Goal: Task Accomplishment & Management: Complete application form

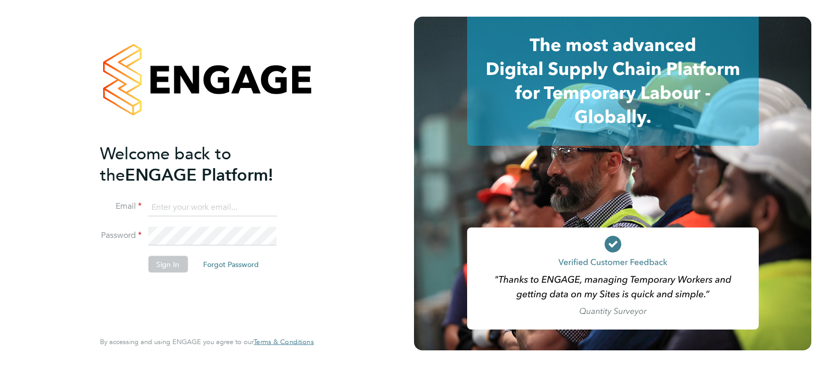
type input "[EMAIL_ADDRESS][PERSON_NAME][DOMAIN_NAME]"
click at [167, 264] on button "Sign In" at bounding box center [168, 264] width 40 height 17
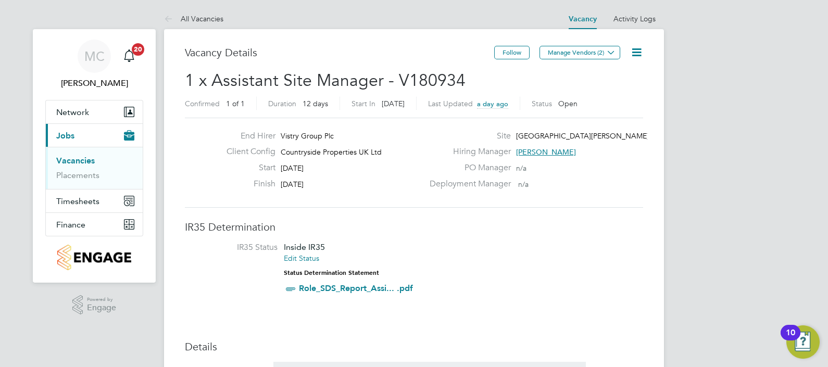
click at [71, 161] on link "Vacancies" at bounding box center [75, 161] width 39 height 10
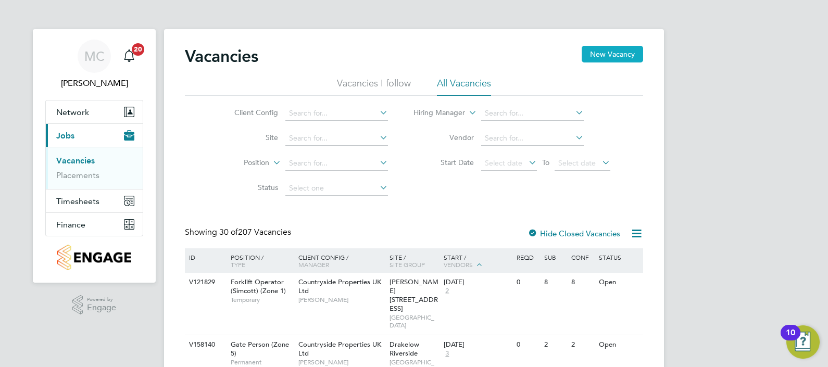
click at [607, 55] on button "New Vacancy" at bounding box center [612, 54] width 61 height 17
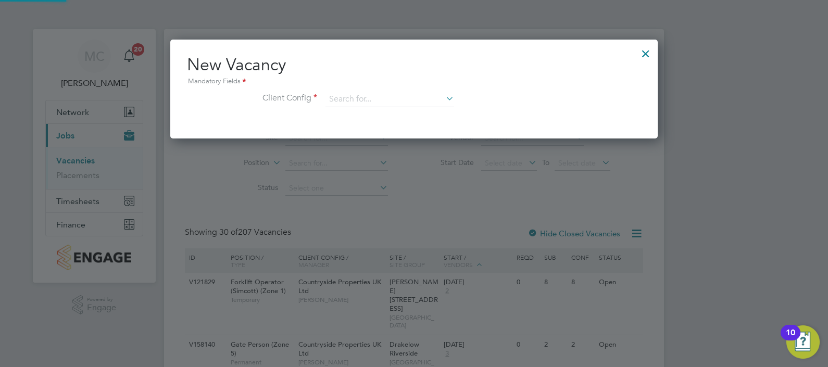
scroll to position [99, 488]
click at [391, 98] on input at bounding box center [389, 100] width 129 height 16
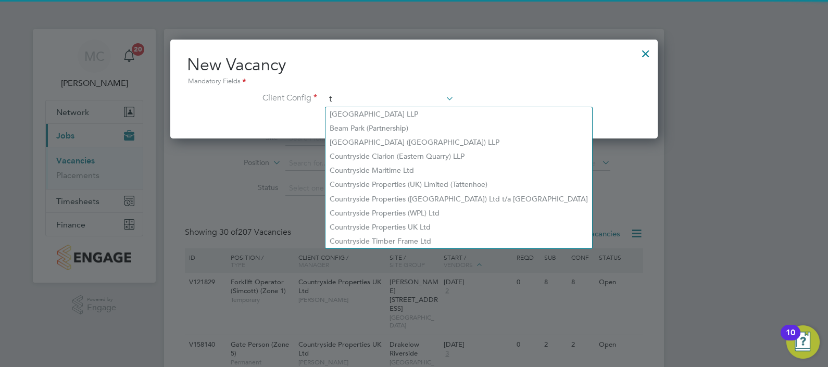
scroll to position [98, 488]
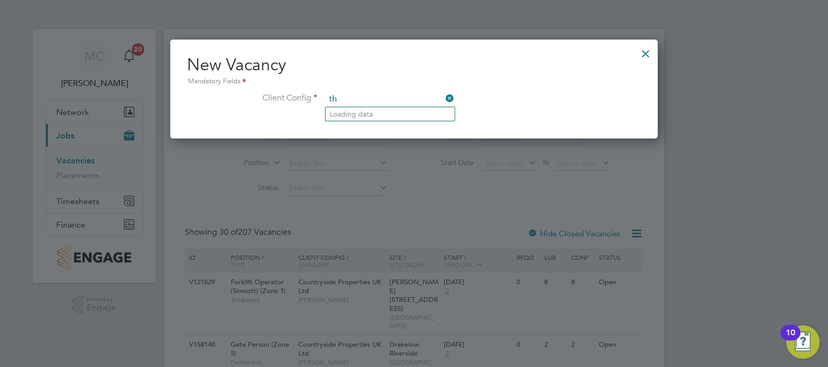
type input "t"
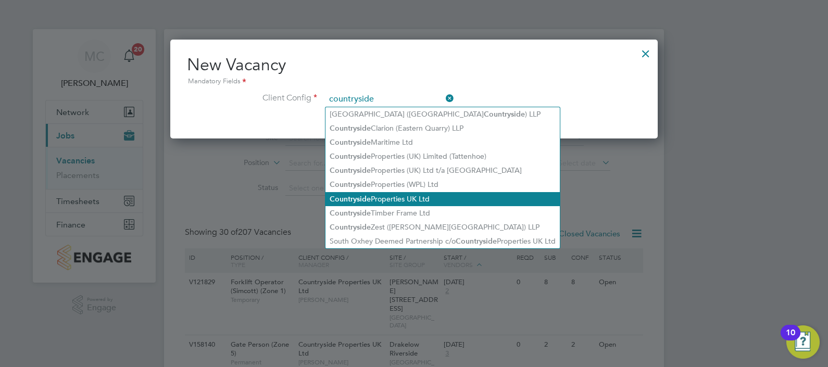
click at [419, 197] on li "Countryside Properties UK Ltd" at bounding box center [442, 199] width 234 height 14
type input "Countryside Properties UK Ltd"
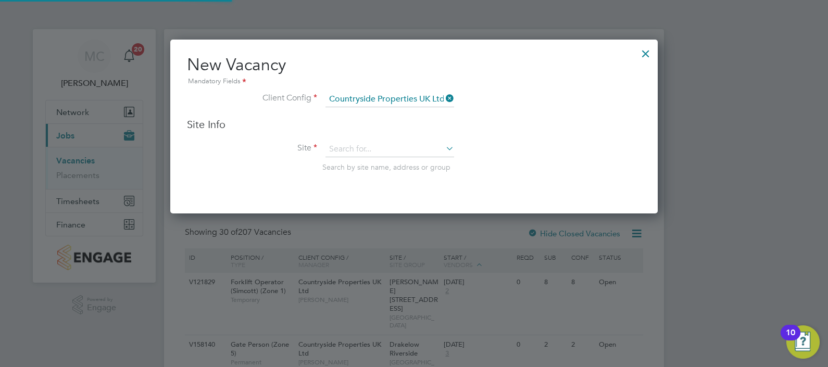
scroll to position [174, 488]
click at [363, 146] on input at bounding box center [389, 150] width 129 height 16
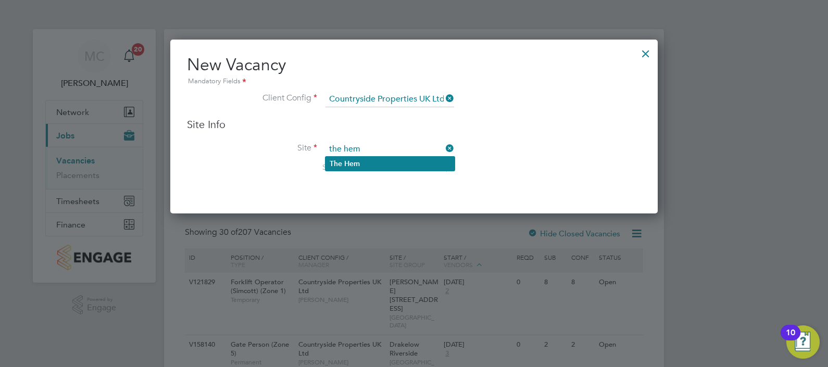
click at [354, 161] on b "Hem" at bounding box center [352, 163] width 16 height 9
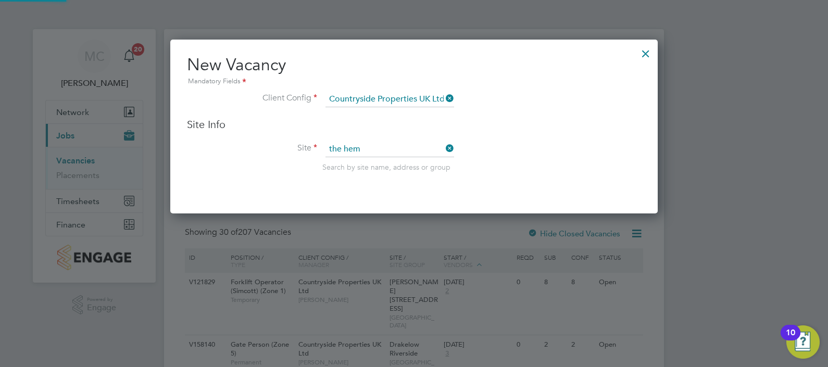
type input "The Hem"
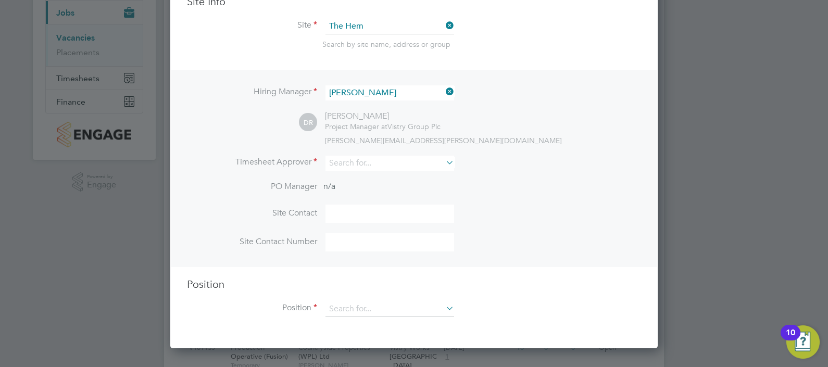
scroll to position [130, 0]
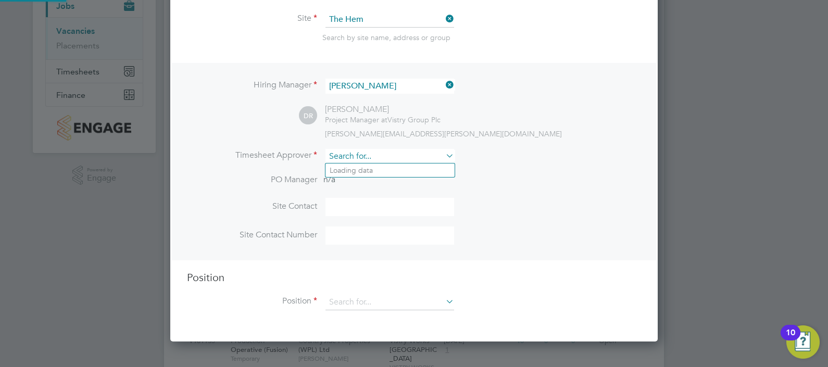
click at [357, 155] on input at bounding box center [389, 156] width 129 height 15
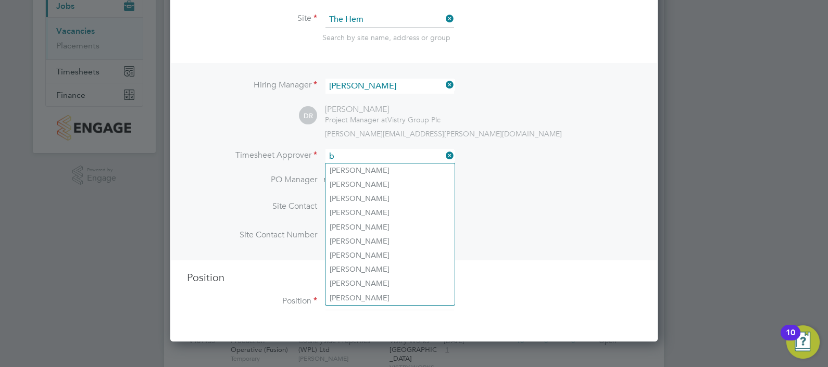
scroll to position [5, 5]
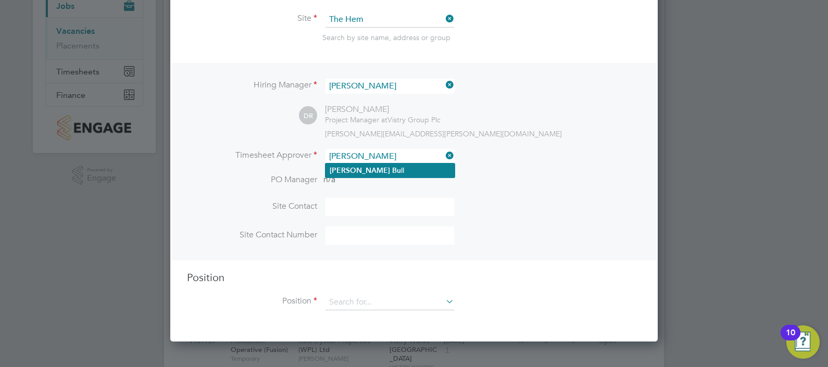
click at [367, 170] on li "Brett Bu ll" at bounding box center [389, 170] width 129 height 14
type input "Brett Bull"
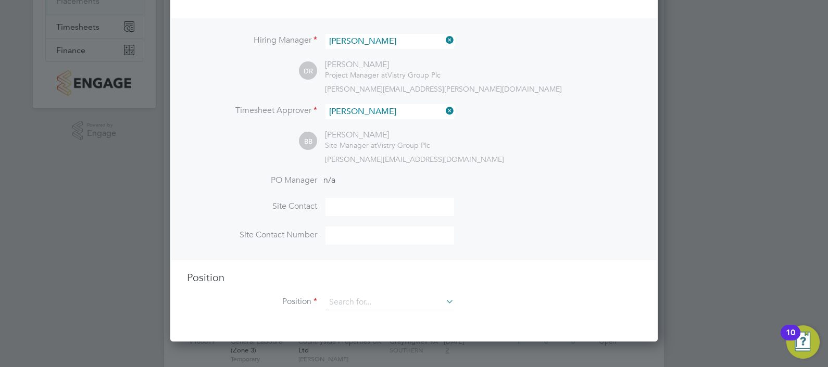
scroll to position [195, 0]
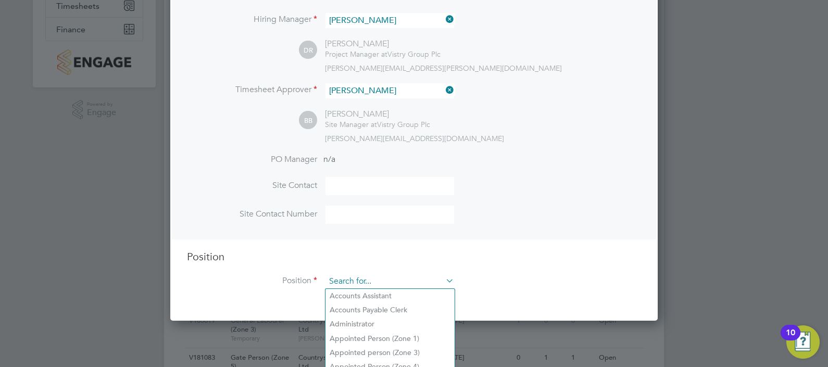
click at [354, 283] on input at bounding box center [389, 282] width 129 height 16
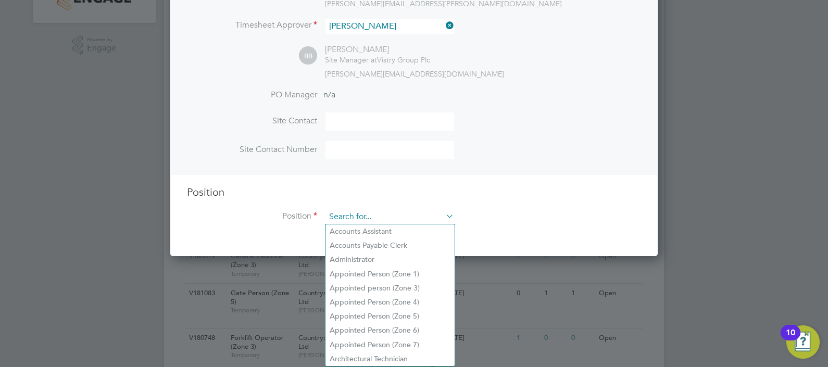
click at [354, 212] on input at bounding box center [389, 217] width 129 height 16
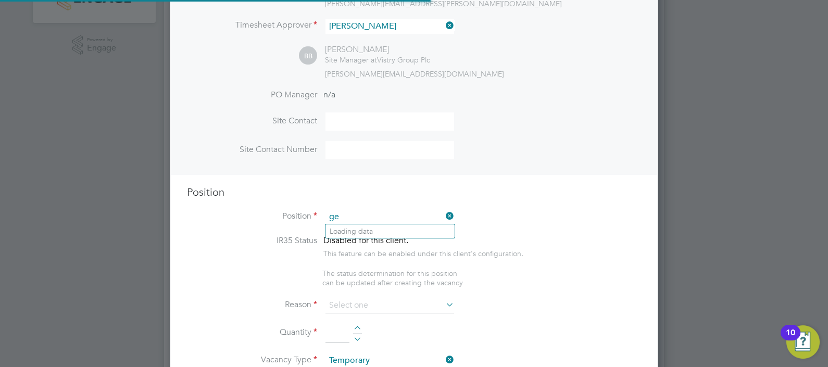
scroll to position [1492, 488]
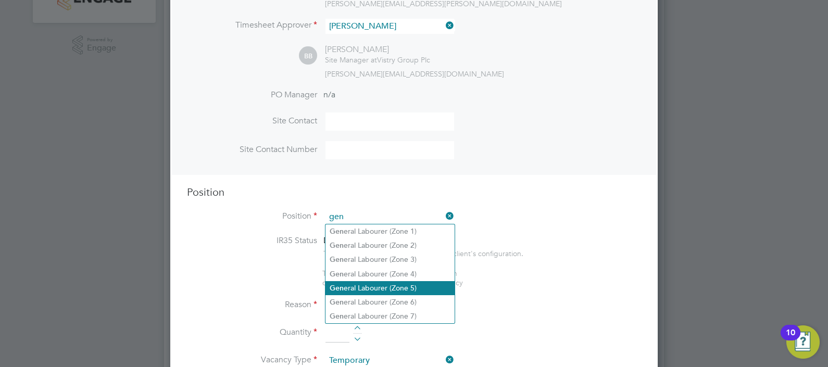
click at [403, 285] on li "Gen eral Labourer (Zone 5)" at bounding box center [389, 288] width 129 height 14
type input "General Labourer (Zone 5)"
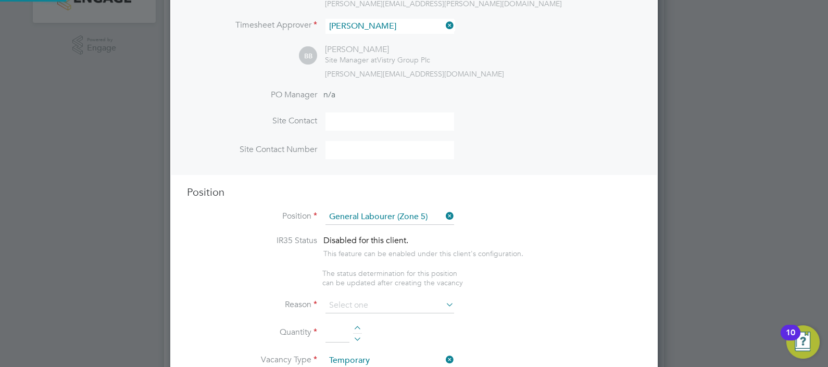
type textarea "- General labouring duties - Supporting the trades on site - Moving materials a…"
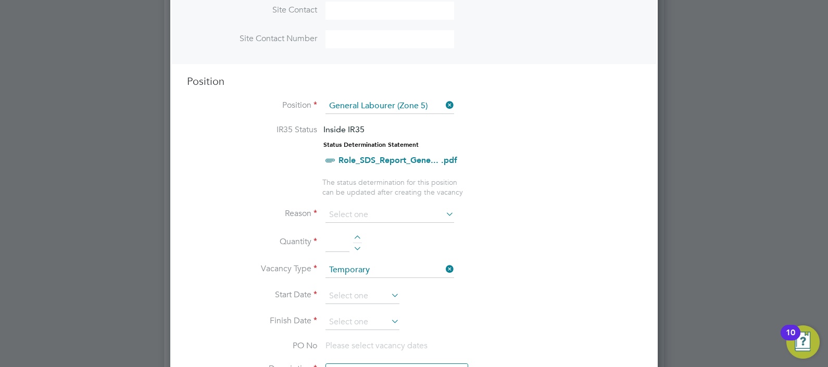
scroll to position [390, 0]
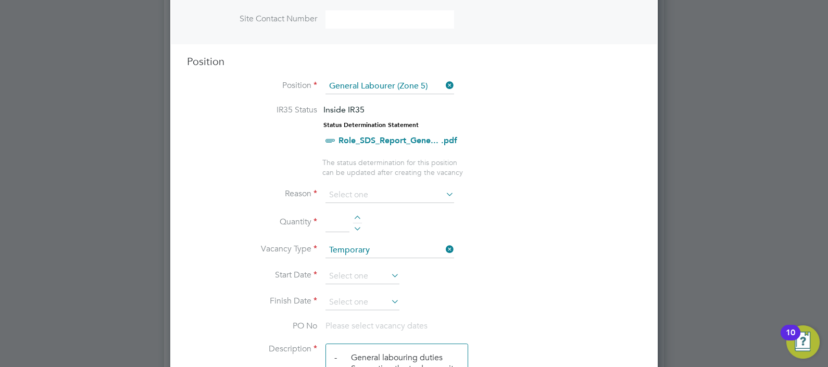
click at [444, 188] on icon at bounding box center [444, 194] width 0 height 15
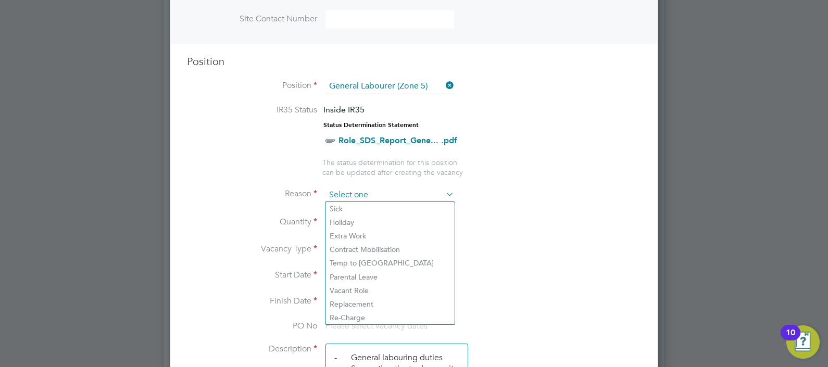
click at [380, 191] on input at bounding box center [389, 195] width 129 height 16
click at [362, 232] on li "Extra Work" at bounding box center [389, 236] width 129 height 14
type input "Extra Work"
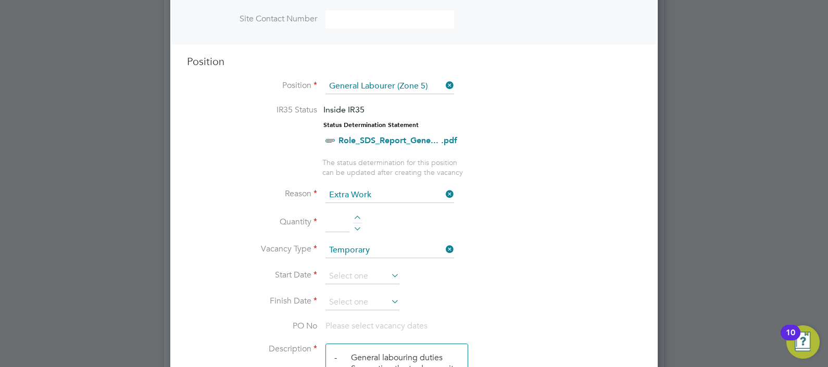
scroll to position [5, 5]
click at [358, 216] on div at bounding box center [357, 219] width 9 height 7
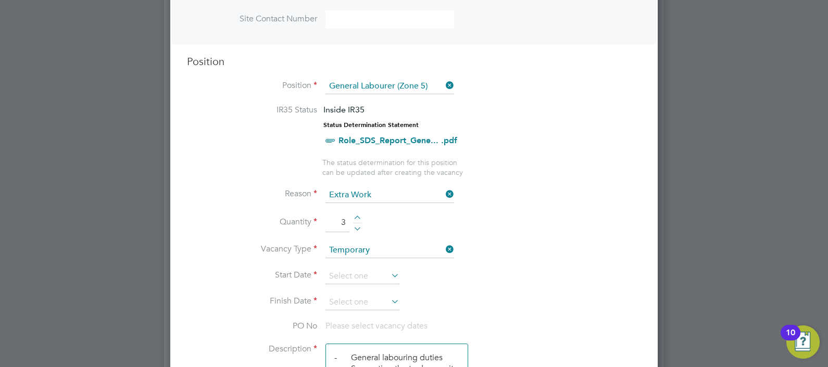
type input "4"
click at [355, 273] on input at bounding box center [362, 277] width 74 height 16
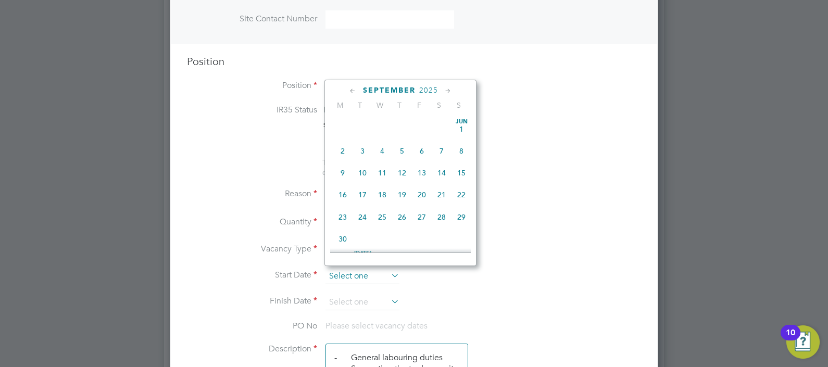
scroll to position [388, 0]
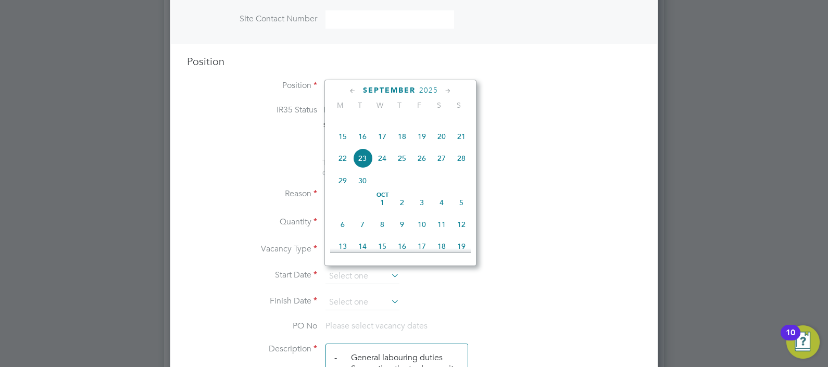
click at [346, 168] on span "22" at bounding box center [343, 158] width 20 height 20
type input "22 Sep 2025"
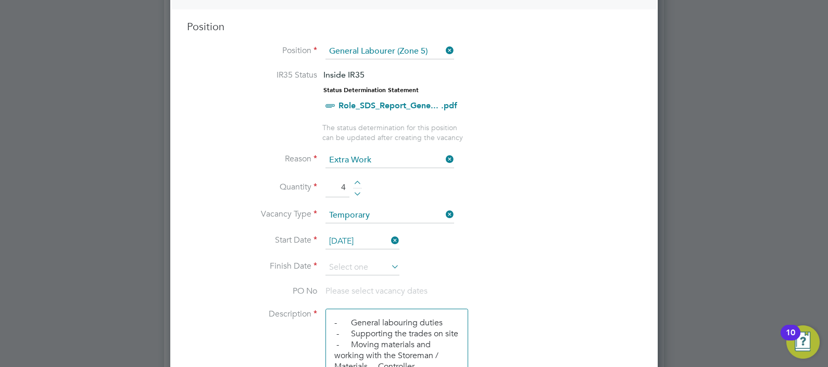
scroll to position [455, 0]
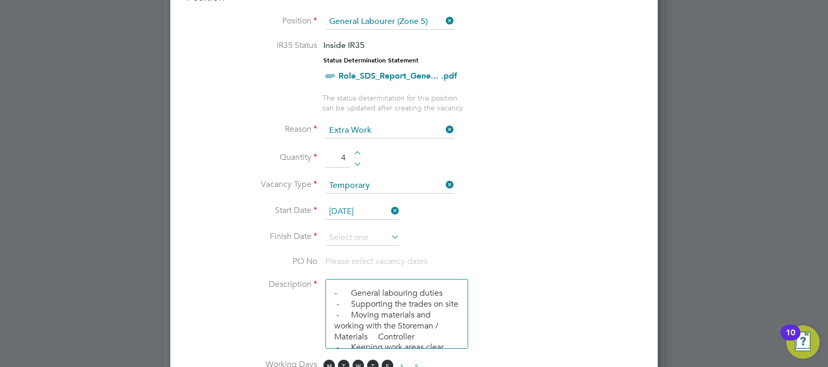
click at [366, 293] on textarea "- General labouring duties - Supporting the trades on site - Moving materials a…" at bounding box center [396, 314] width 143 height 70
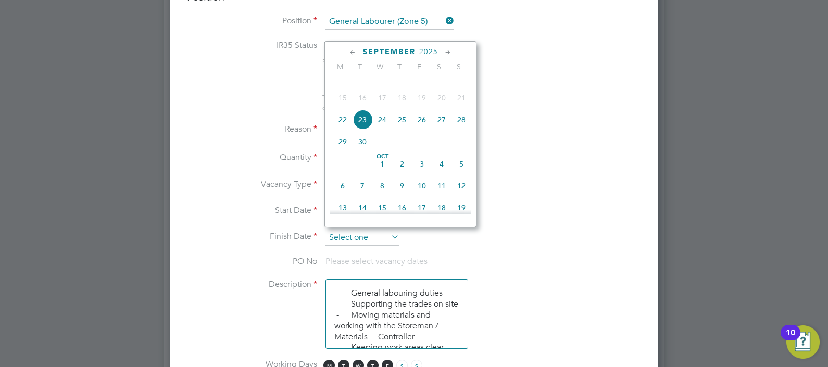
click at [357, 238] on input at bounding box center [362, 238] width 74 height 16
click at [422, 130] on span "26" at bounding box center [422, 120] width 20 height 20
type input "26 Sep 2025"
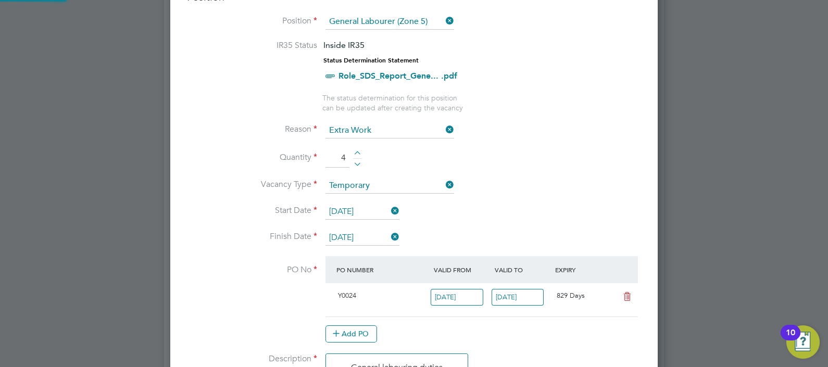
scroll to position [17, 98]
click at [503, 205] on li "Start Date 22 Sep 2025" at bounding box center [414, 217] width 454 height 26
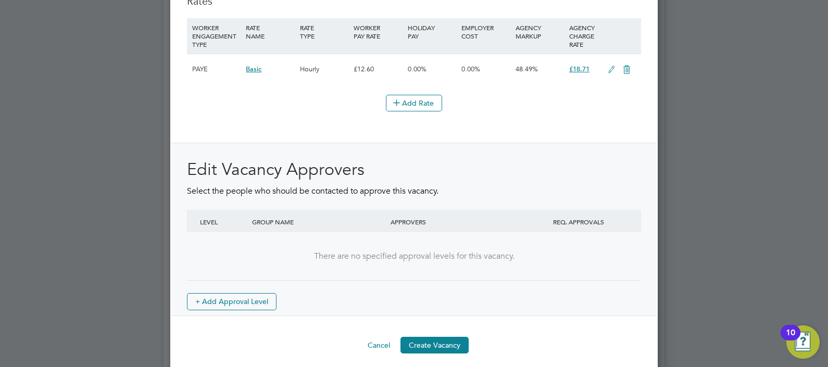
scroll to position [1239, 0]
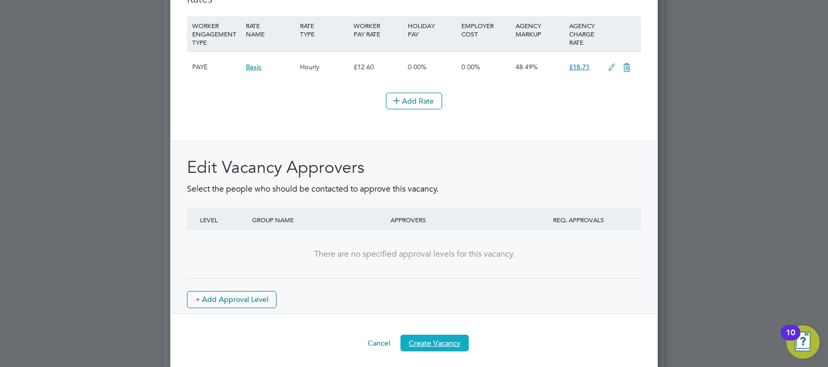
click at [443, 338] on button "Create Vacancy" at bounding box center [434, 343] width 68 height 17
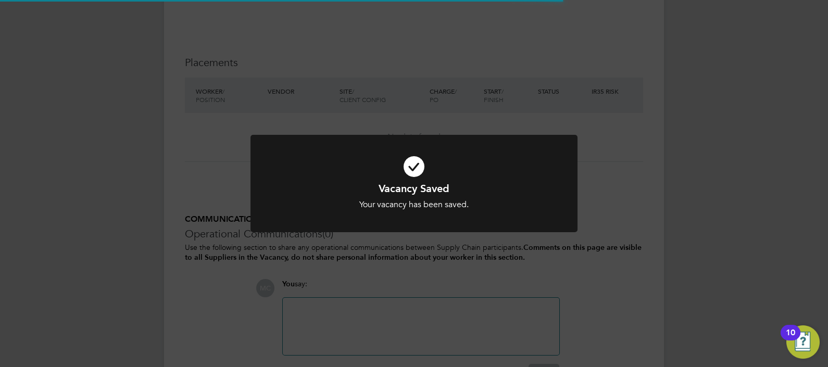
scroll to position [16, 224]
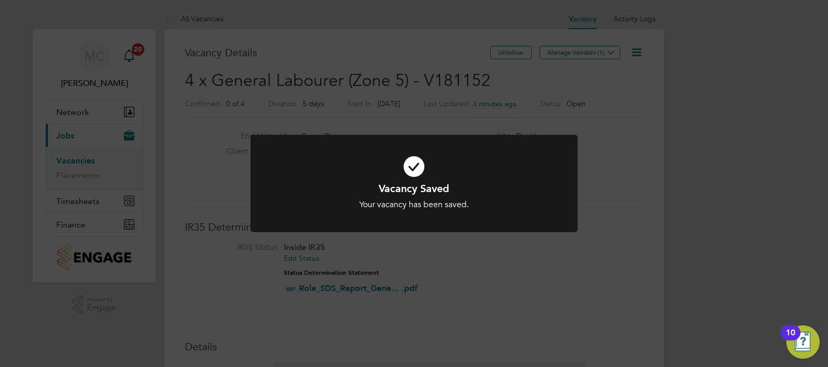
click at [754, 19] on div "Vacancy Saved Your vacancy has been saved. Cancel Okay" at bounding box center [414, 183] width 828 height 367
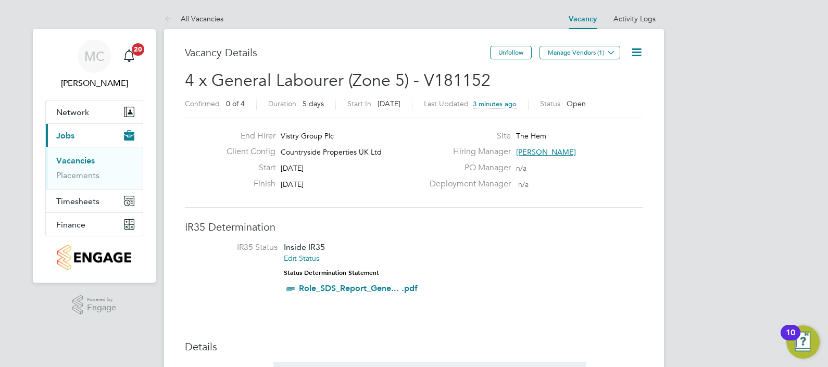
drag, startPoint x: 398, startPoint y: 77, endPoint x: 392, endPoint y: 73, distance: 7.0
click at [394, 74] on span "4 x General Labourer (Zone 5) - V181152" at bounding box center [338, 80] width 306 height 20
click at [599, 52] on button "Manage Vendors (1)" at bounding box center [579, 53] width 81 height 14
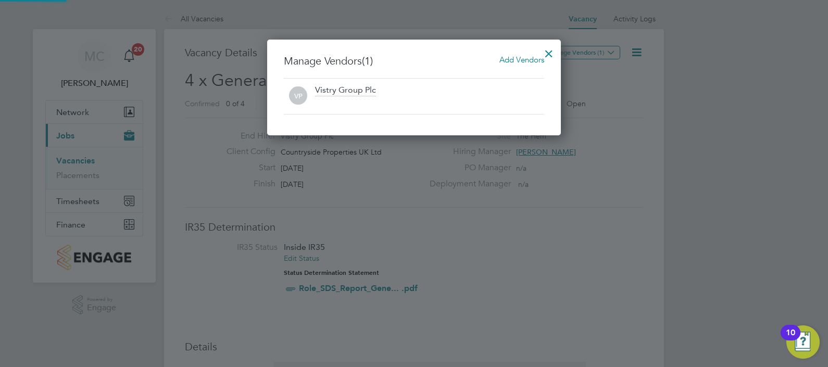
scroll to position [96, 294]
click at [513, 58] on span "Add Vendors" at bounding box center [521, 60] width 45 height 10
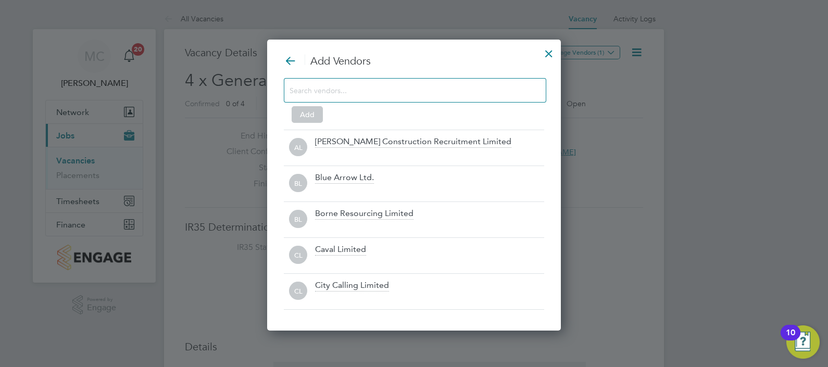
click at [364, 93] on input at bounding box center [406, 90] width 234 height 14
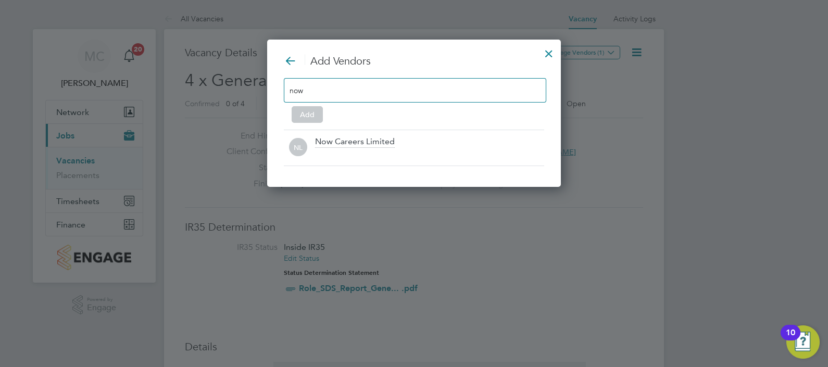
scroll to position [5, 5]
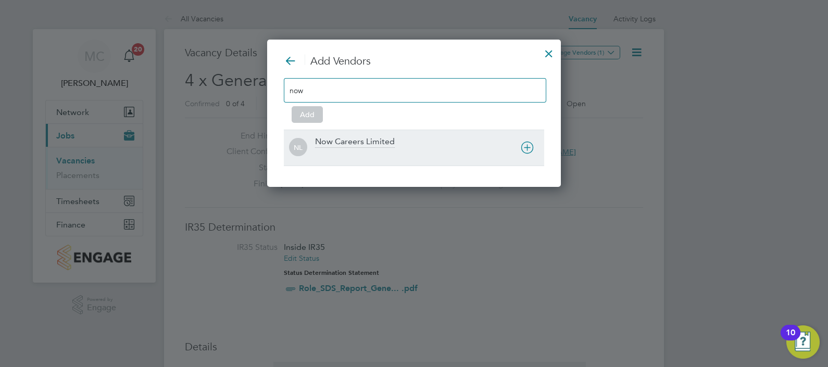
type input "now"
click at [351, 141] on div "Now Careers Limited" at bounding box center [355, 141] width 80 height 11
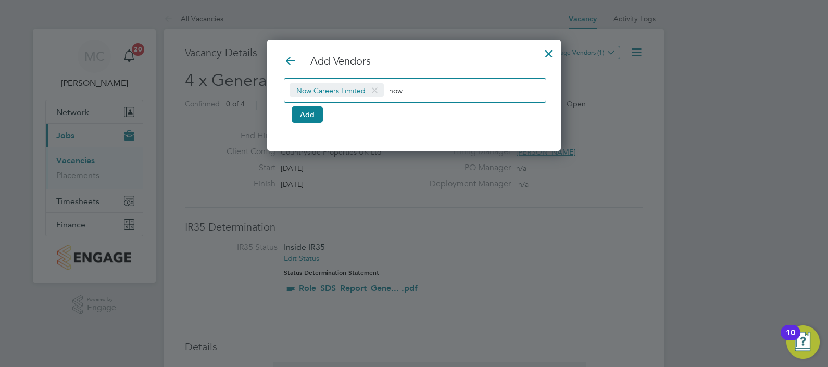
scroll to position [111, 294]
click at [299, 111] on button "Add" at bounding box center [307, 114] width 31 height 17
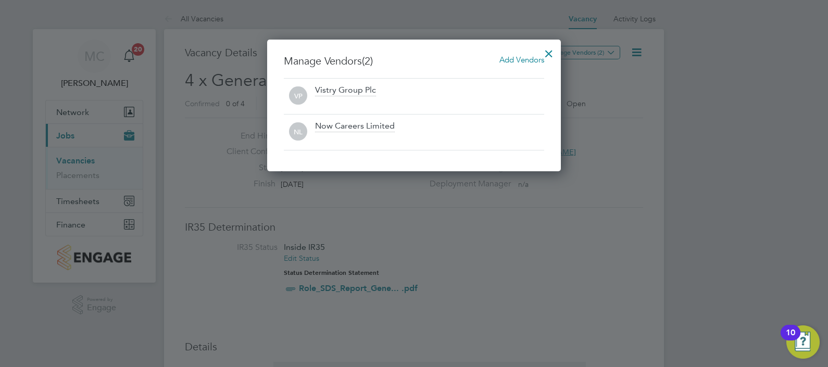
click at [553, 49] on div at bounding box center [548, 51] width 19 height 19
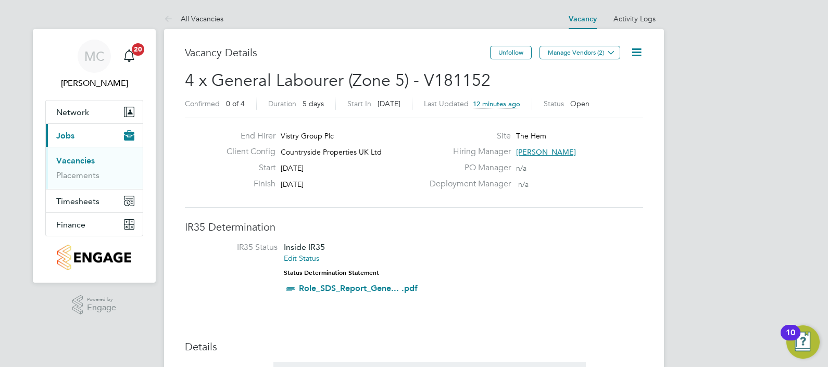
click at [80, 156] on link "Vacancies" at bounding box center [75, 161] width 39 height 10
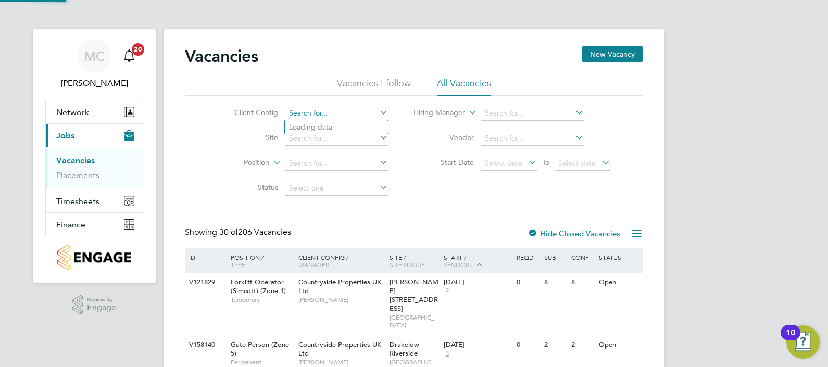
click at [327, 112] on input at bounding box center [336, 113] width 103 height 15
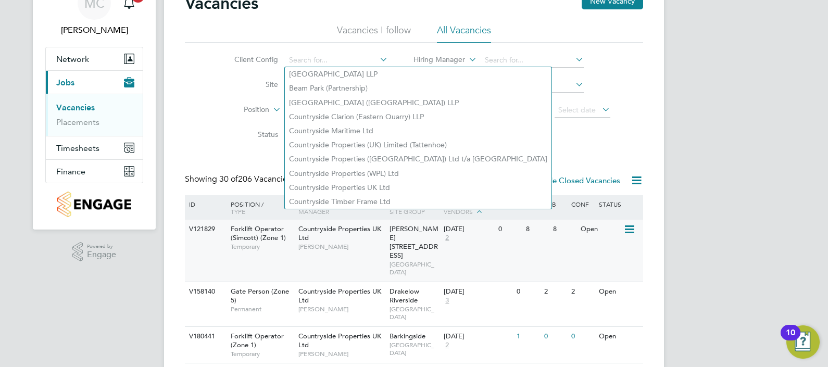
scroll to position [65, 0]
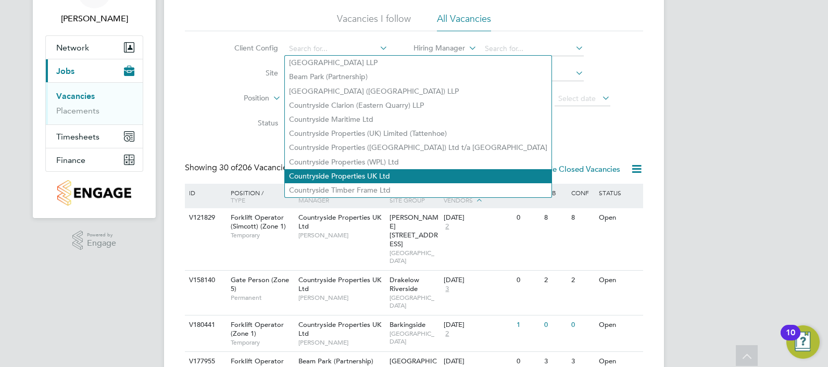
click at [375, 172] on li "Countryside Properties UK Ltd" at bounding box center [418, 176] width 267 height 14
type input "Countryside Properties UK Ltd"
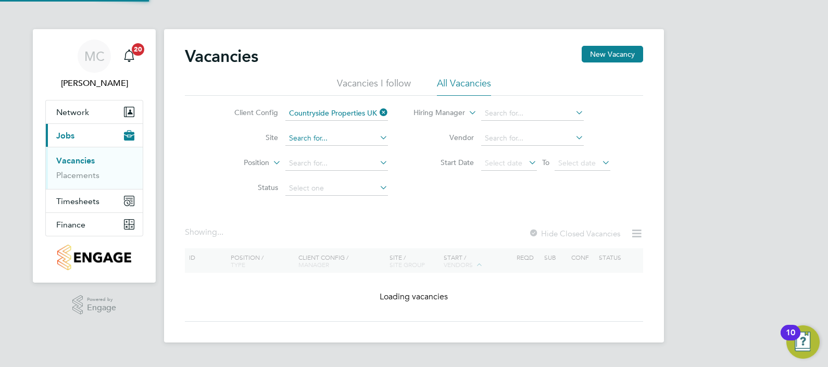
click at [328, 139] on input at bounding box center [336, 138] width 103 height 15
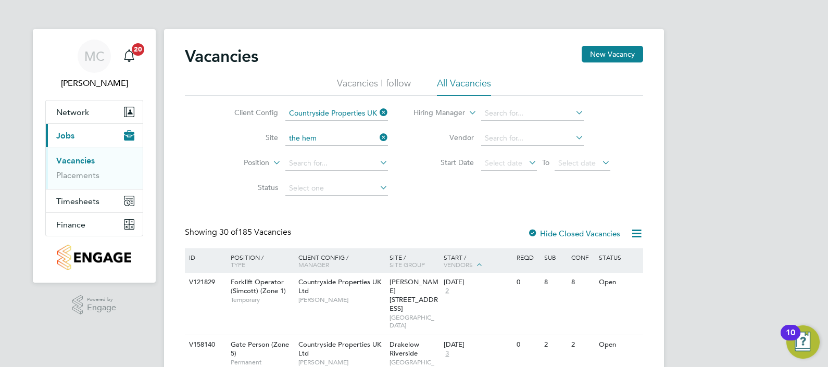
click at [324, 155] on li "The Hem" at bounding box center [336, 152] width 103 height 14
type input "The Hem"
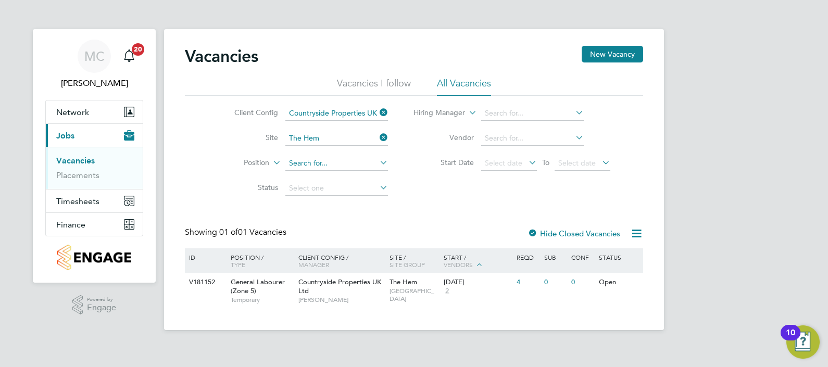
click at [314, 165] on input at bounding box center [336, 163] width 103 height 15
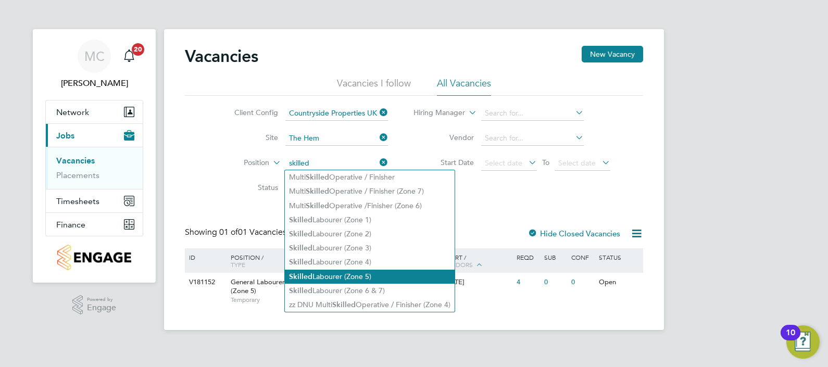
click at [357, 270] on li "Skilled Labourer (Zone 5)" at bounding box center [370, 277] width 170 height 14
type input "Skilled Labourer (Zone 5)"
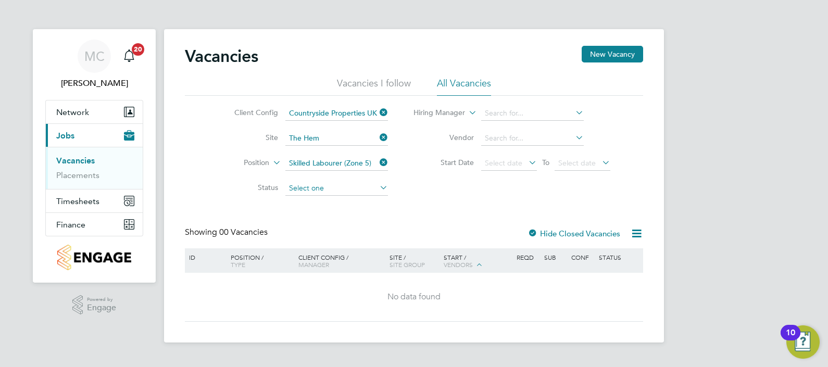
click at [333, 185] on input at bounding box center [336, 188] width 103 height 15
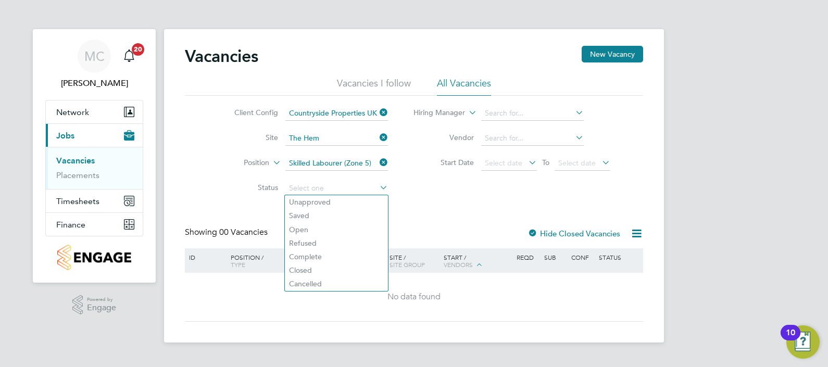
click at [254, 191] on label "Status" at bounding box center [248, 187] width 60 height 9
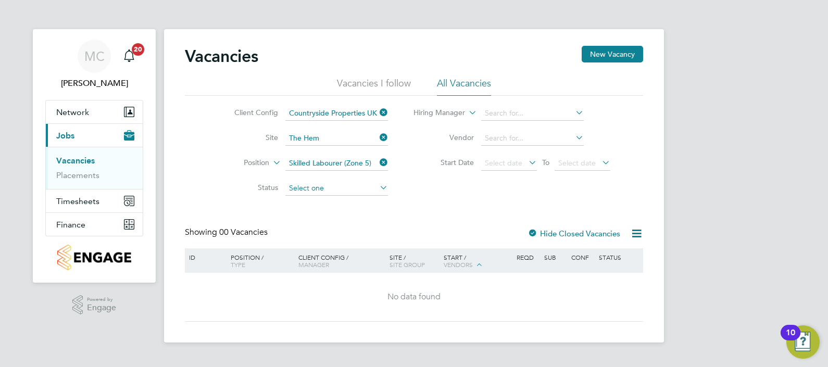
click at [334, 187] on input at bounding box center [336, 188] width 103 height 15
click at [446, 201] on div "Vacancies New Vacancy Vacancies I follow All Vacancies Client Config Countrysid…" at bounding box center [414, 184] width 458 height 276
click at [74, 160] on link "Vacancies" at bounding box center [75, 161] width 39 height 10
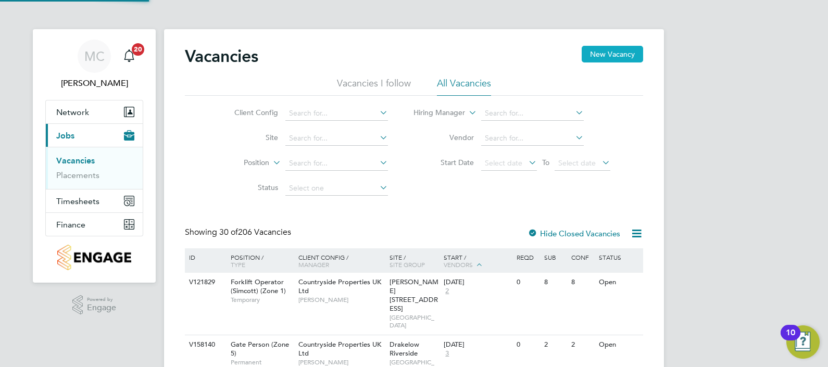
click at [635, 52] on button "New Vacancy" at bounding box center [612, 54] width 61 height 17
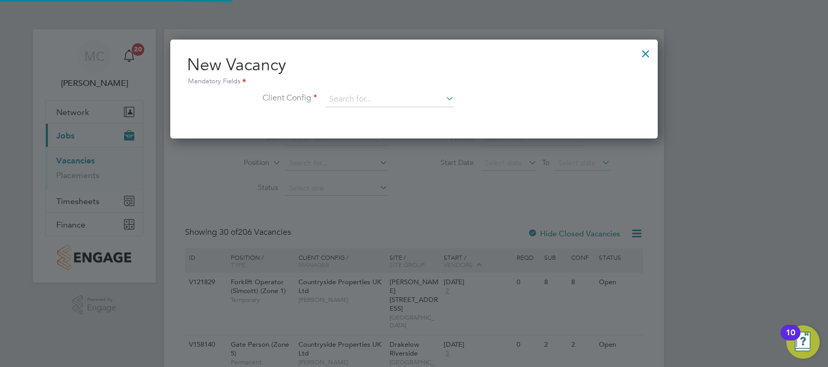
scroll to position [99, 488]
click at [372, 97] on input at bounding box center [389, 100] width 129 height 16
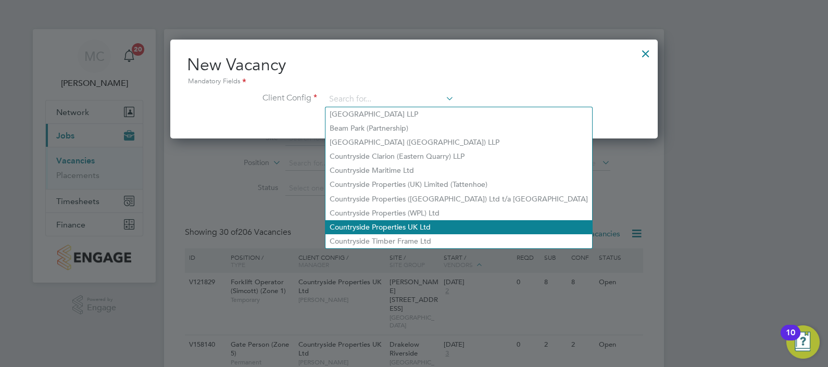
click at [415, 225] on li "Countryside Properties UK Ltd" at bounding box center [458, 227] width 267 height 14
type input "Countryside Properties UK Ltd"
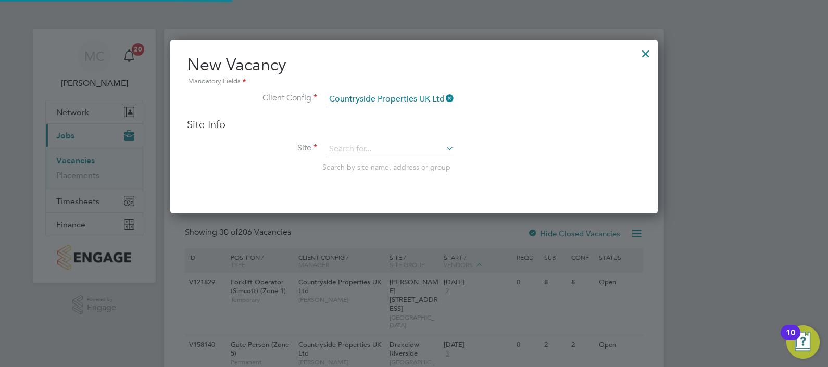
scroll to position [174, 488]
click at [372, 138] on div "Site Info Site Search by site name, address or group" at bounding box center [414, 155] width 454 height 75
click at [368, 148] on input at bounding box center [389, 150] width 129 height 16
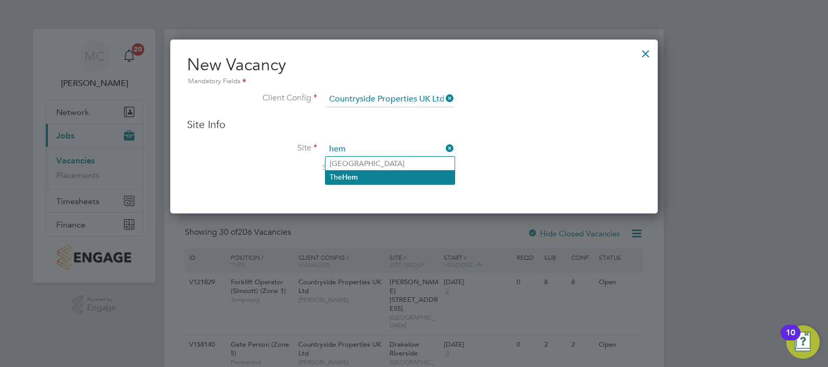
click at [364, 173] on li "The Hem" at bounding box center [389, 177] width 129 height 14
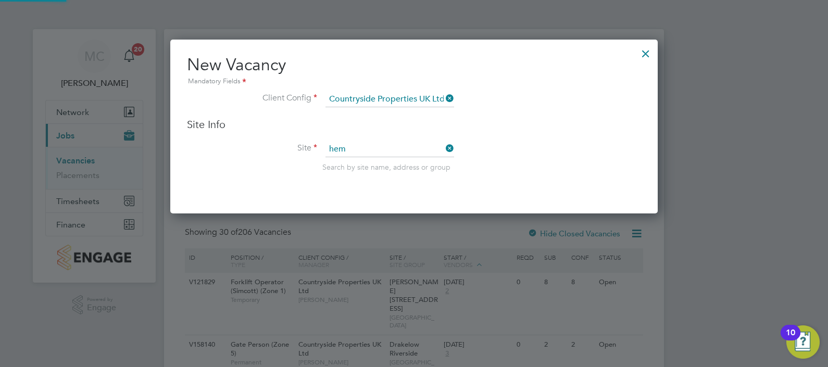
type input "The Hem"
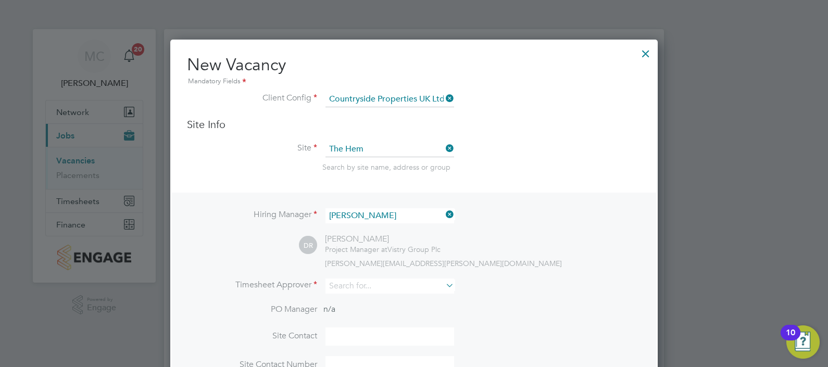
click at [528, 224] on li "Hiring Manager Daniel Russon" at bounding box center [414, 221] width 454 height 26
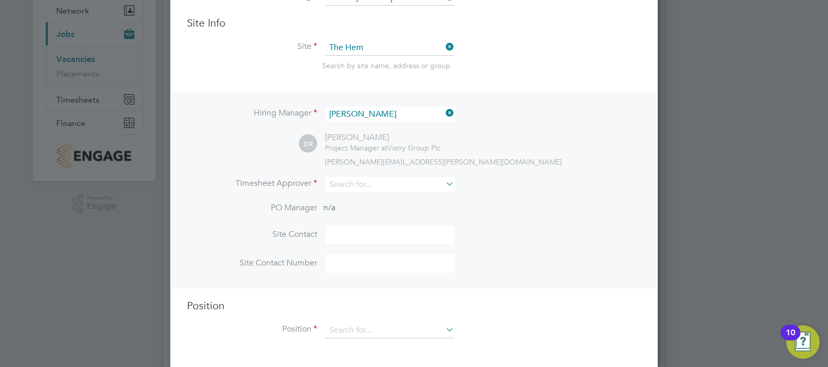
scroll to position [130, 0]
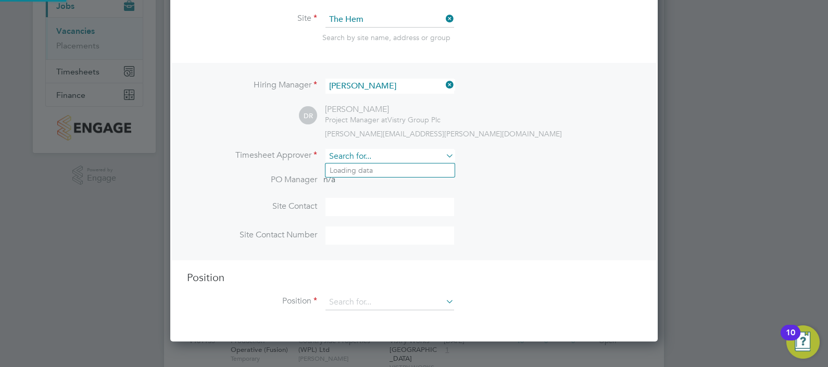
click at [348, 156] on input at bounding box center [389, 156] width 129 height 15
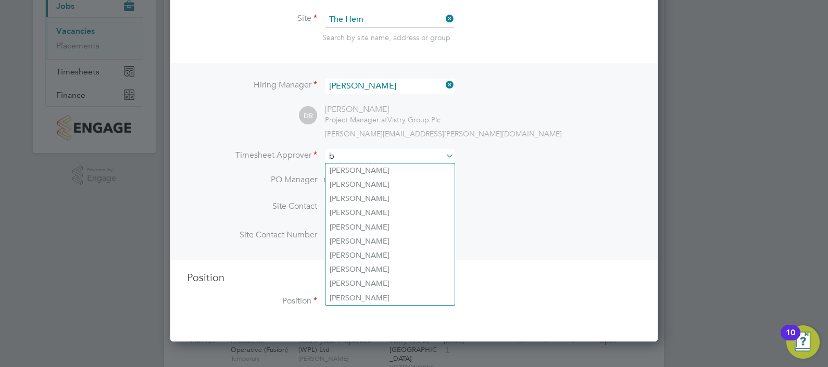
scroll to position [5, 5]
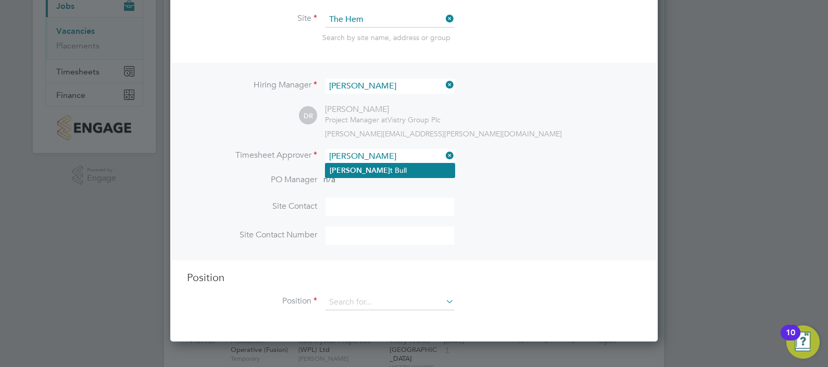
click at [375, 169] on li "Bret t Bull" at bounding box center [389, 170] width 129 height 14
type input "Brett Bull"
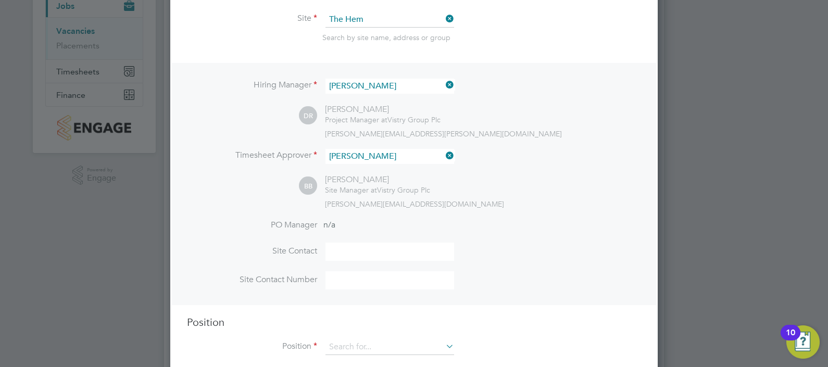
scroll to position [195, 0]
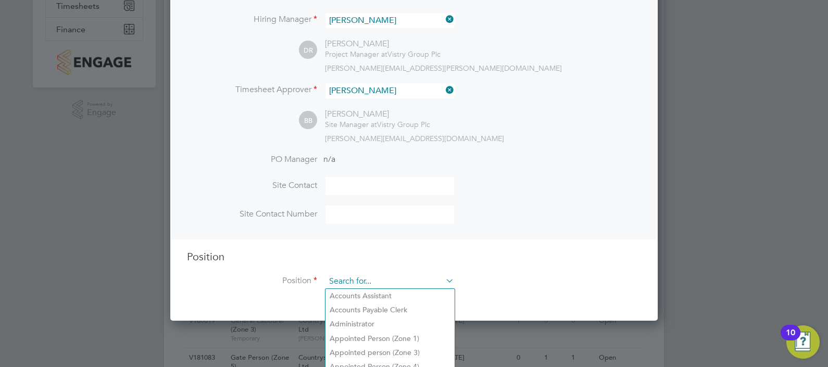
click at [370, 274] on input at bounding box center [389, 282] width 129 height 16
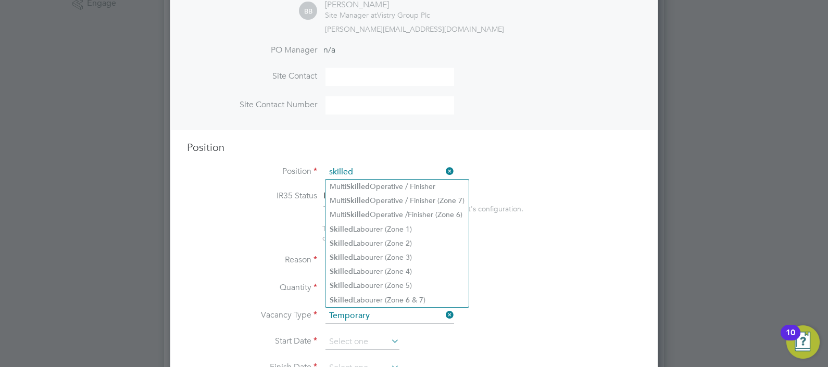
scroll to position [325, 0]
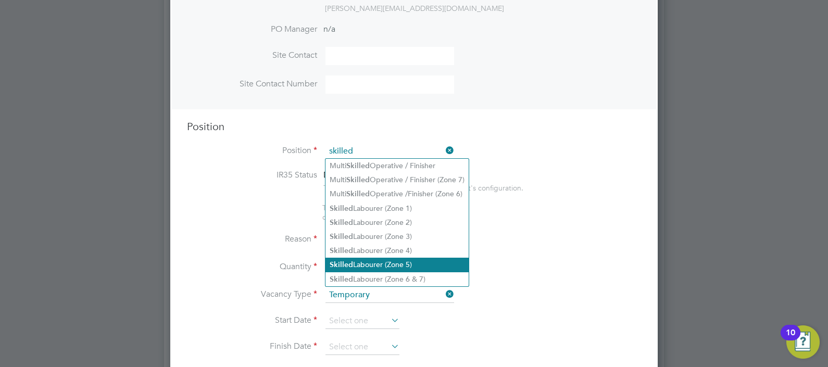
click at [406, 261] on li "Skilled Labourer (Zone 5)" at bounding box center [396, 265] width 143 height 14
type input "Skilled Labourer (Zone 5)"
type textarea "- Clearing and preparing a job site - Loading and delivering materials - Workin…"
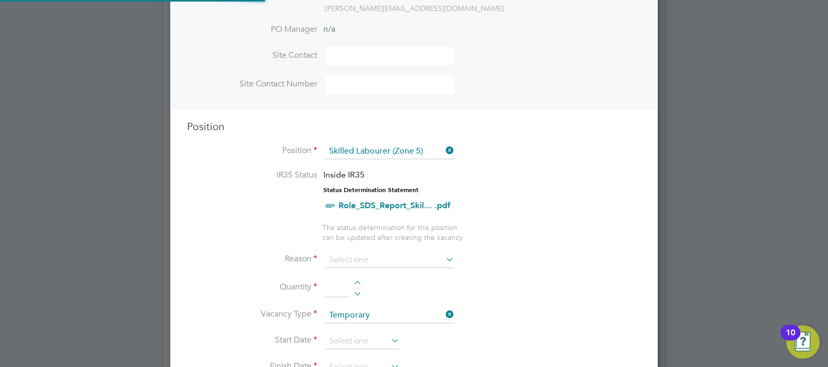
scroll to position [31, 54]
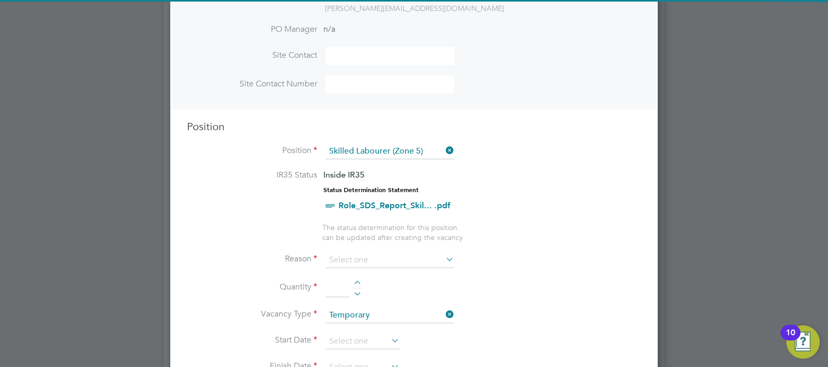
drag, startPoint x: 571, startPoint y: 248, endPoint x: 518, endPoint y: 270, distance: 57.2
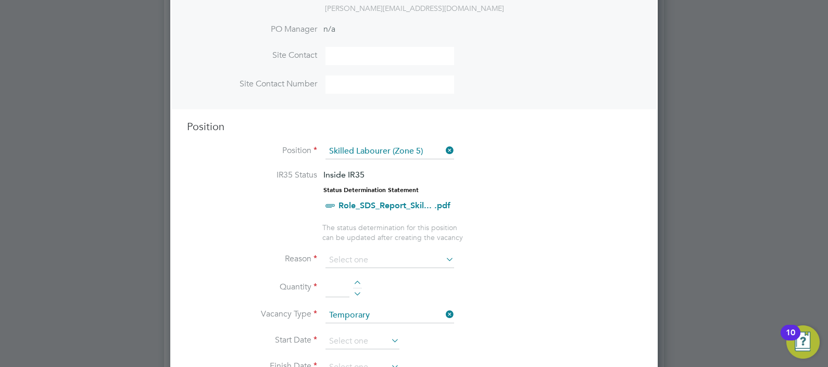
click at [444, 257] on icon at bounding box center [444, 259] width 0 height 15
click at [410, 257] on input at bounding box center [389, 260] width 129 height 16
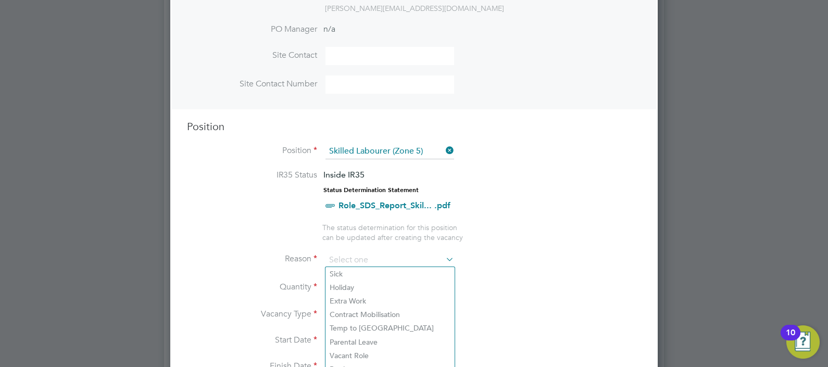
scroll to position [390, 0]
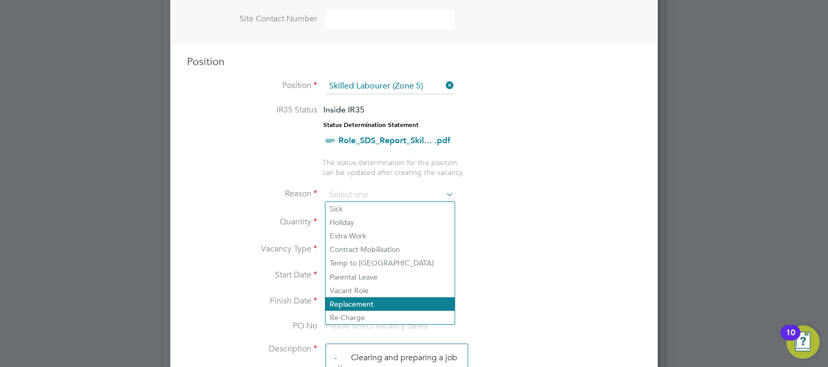
click at [366, 301] on li "Replacement" at bounding box center [389, 304] width 129 height 14
type input "Replacement"
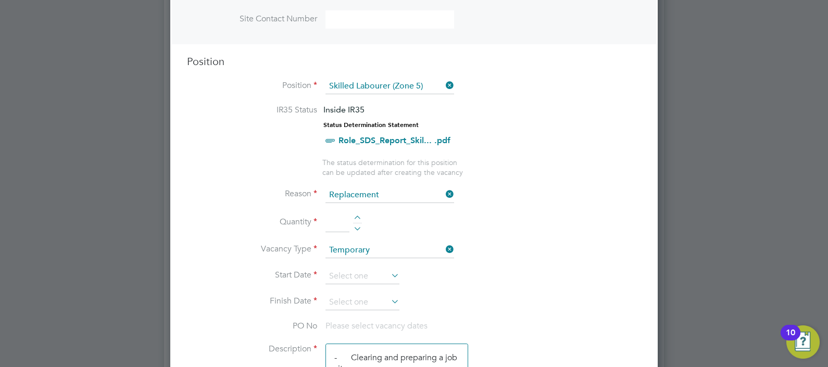
scroll to position [5, 5]
click at [356, 216] on div at bounding box center [357, 219] width 9 height 7
type input "1"
click at [388, 271] on input at bounding box center [362, 277] width 74 height 16
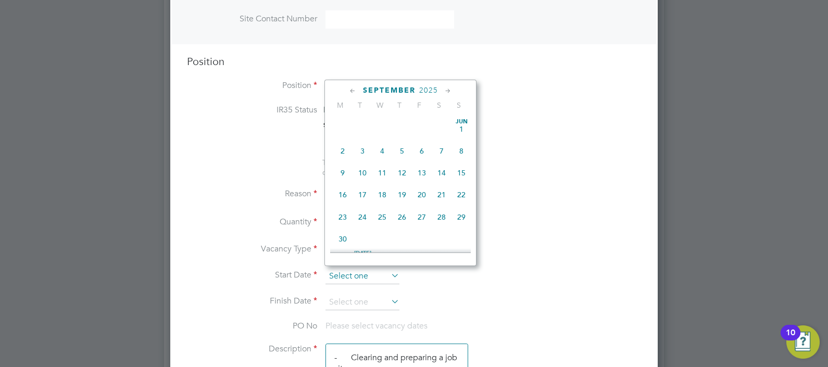
scroll to position [388, 0]
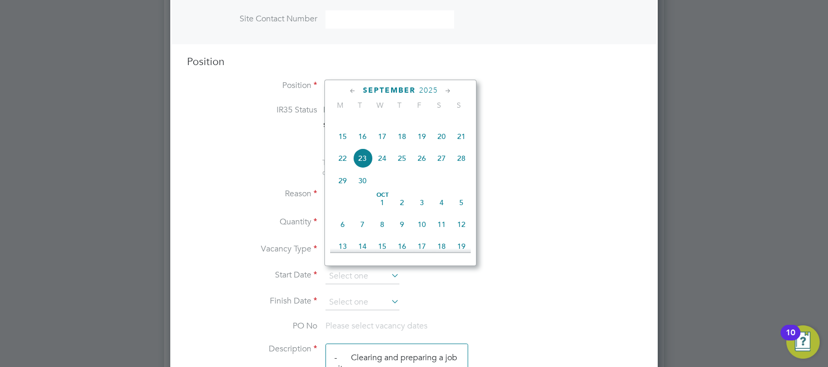
click at [343, 168] on span "22" at bounding box center [343, 158] width 20 height 20
type input "22 Sep 2025"
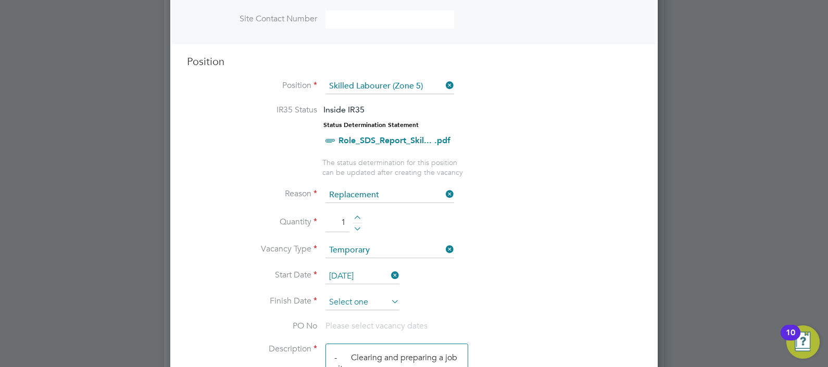
click at [386, 303] on input at bounding box center [362, 303] width 74 height 16
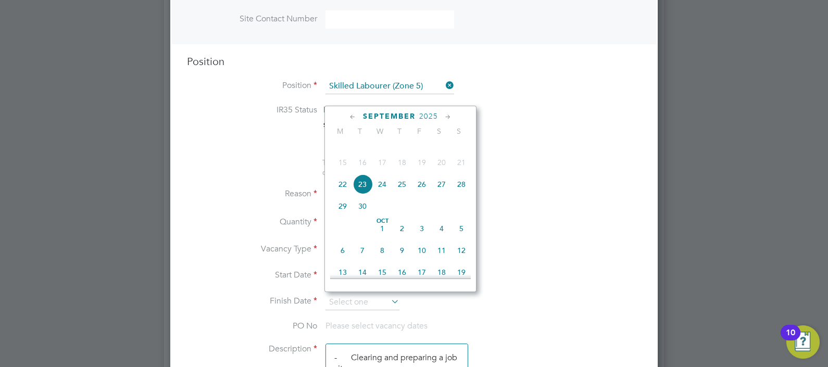
click at [445, 115] on icon at bounding box center [448, 116] width 10 height 11
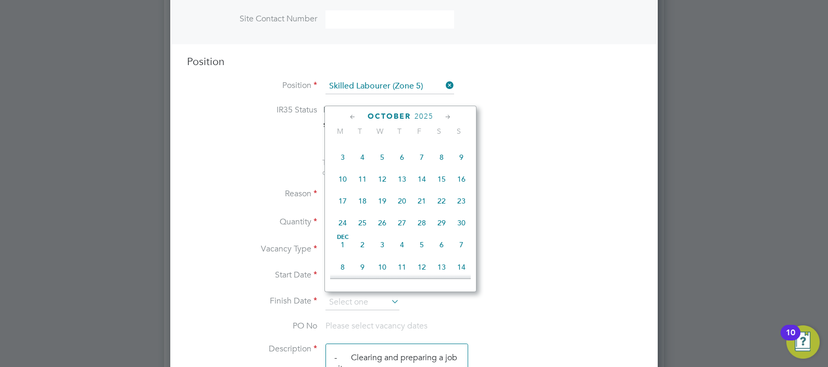
click at [445, 115] on icon at bounding box center [448, 116] width 10 height 11
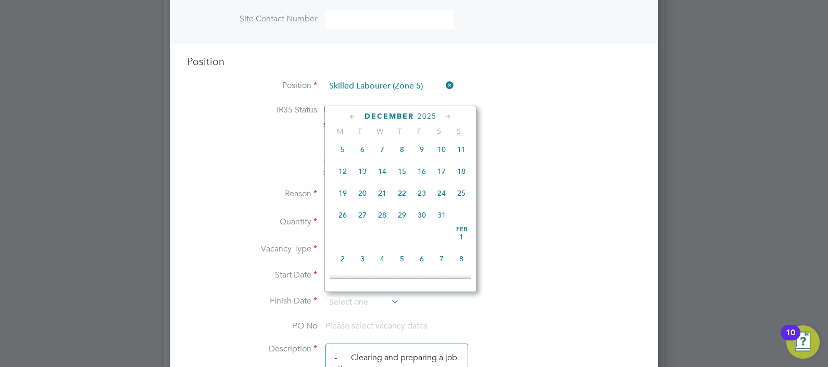
click at [445, 115] on icon at bounding box center [448, 116] width 10 height 11
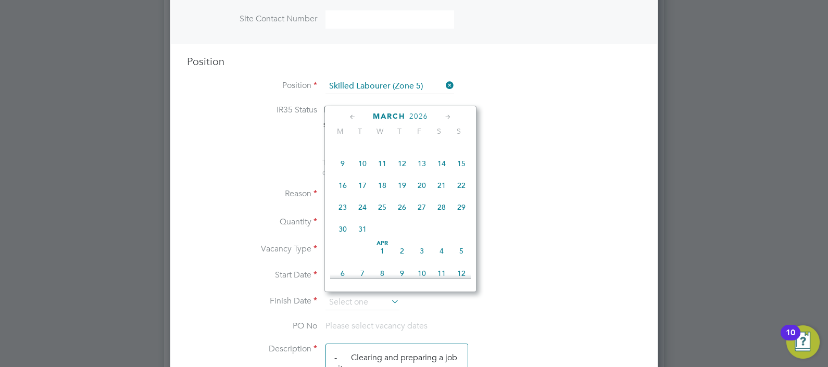
click at [445, 115] on icon at bounding box center [448, 116] width 10 height 11
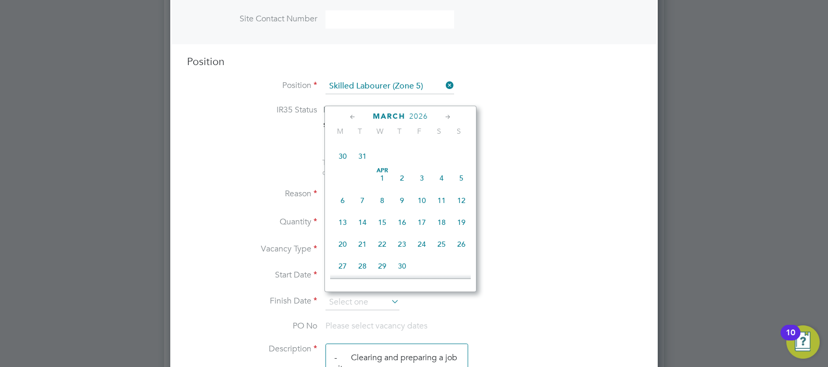
click at [445, 115] on icon at bounding box center [448, 116] width 10 height 11
click at [443, 116] on icon at bounding box center [448, 116] width 10 height 11
click at [445, 116] on icon at bounding box center [448, 116] width 10 height 11
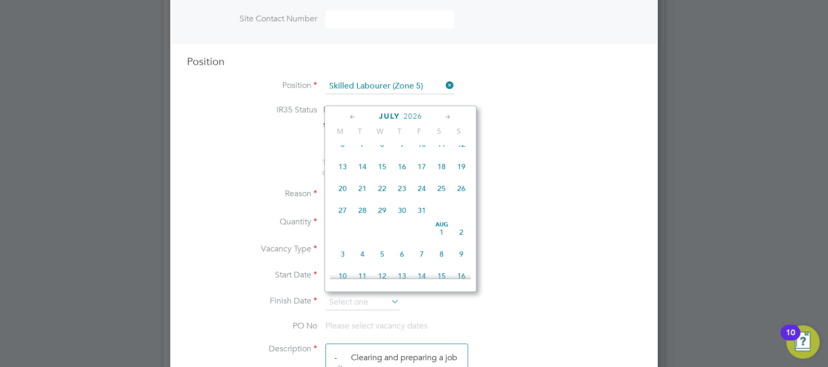
click at [445, 116] on icon at bounding box center [448, 116] width 10 height 11
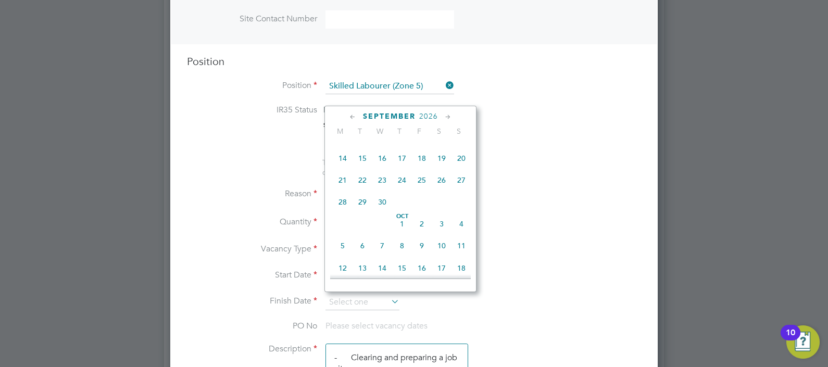
click at [458, 190] on span "27" at bounding box center [461, 180] width 20 height 20
type input "27 Sep 2026"
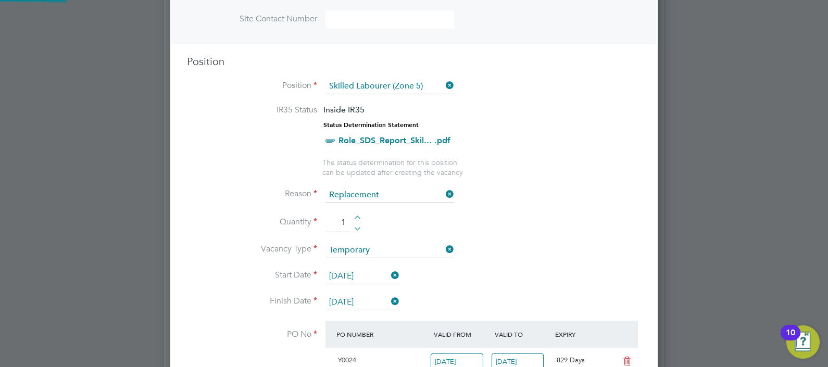
click at [533, 243] on li "Vacancy Type Temporary" at bounding box center [414, 256] width 454 height 26
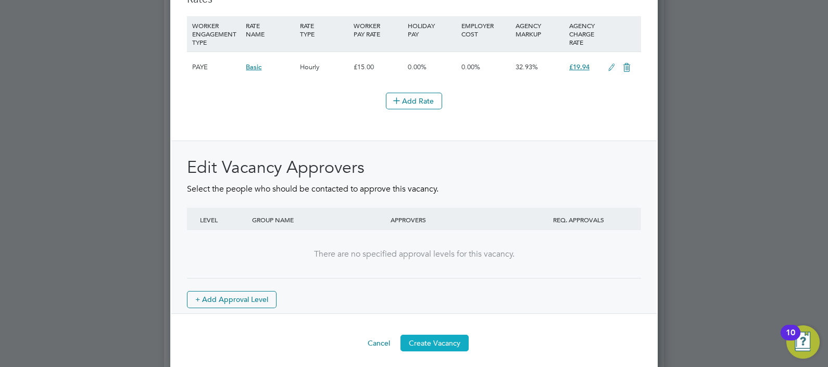
click at [431, 335] on button "Create Vacancy" at bounding box center [434, 343] width 68 height 17
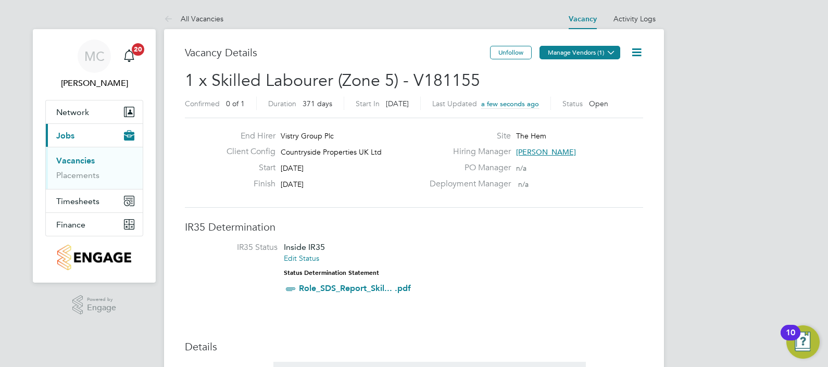
click at [575, 55] on button "Manage Vendors (1)" at bounding box center [579, 53] width 81 height 14
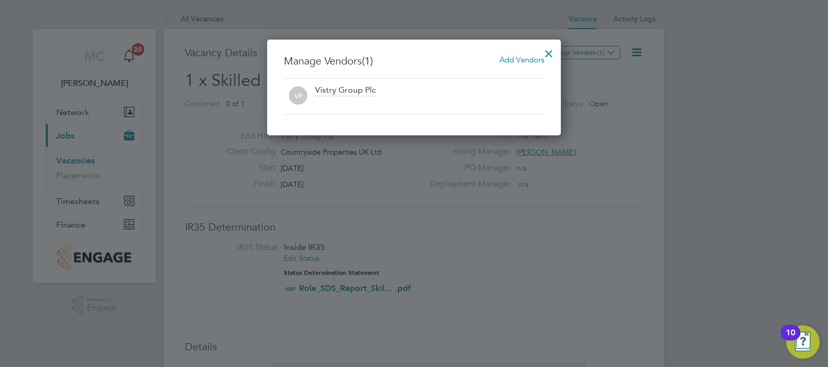
click at [509, 59] on span "Add Vendors" at bounding box center [521, 60] width 45 height 10
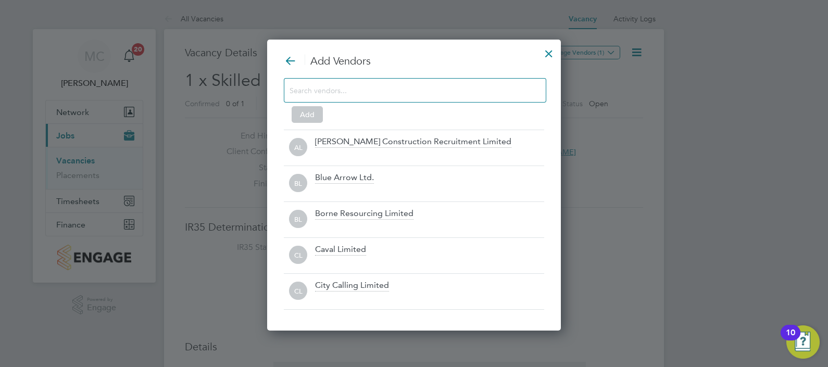
click at [321, 86] on input at bounding box center [406, 90] width 234 height 14
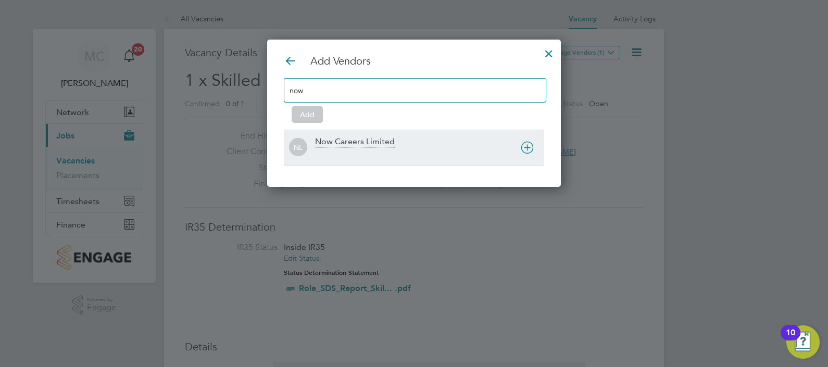
type input "now"
click at [339, 142] on div "Now Careers Limited" at bounding box center [355, 141] width 80 height 11
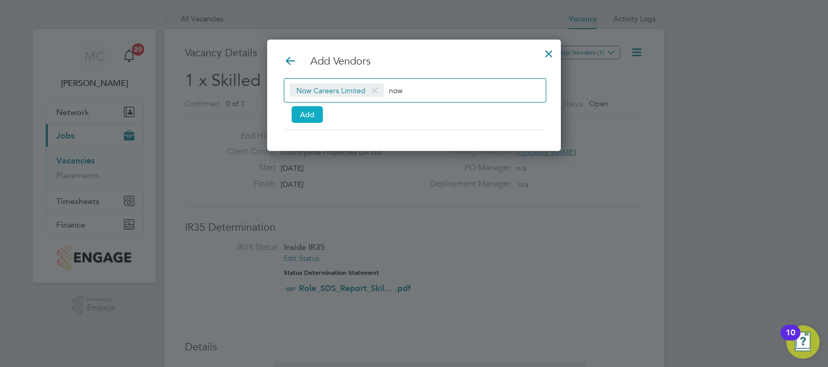
click at [308, 111] on button "Add" at bounding box center [307, 114] width 31 height 17
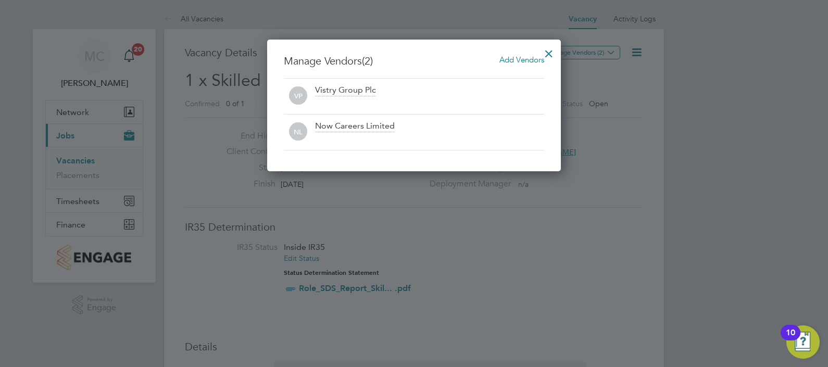
click at [549, 55] on div at bounding box center [548, 51] width 19 height 19
